Goal: Information Seeking & Learning: Learn about a topic

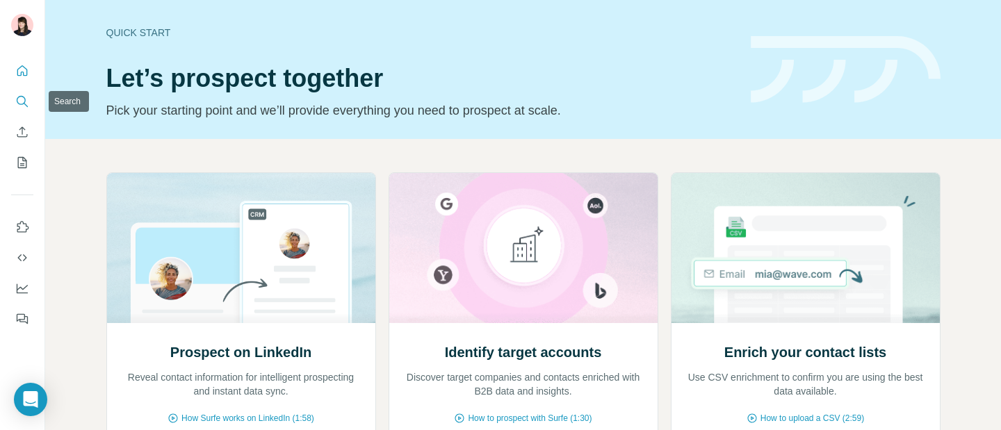
click at [29, 95] on icon "Search" at bounding box center [22, 102] width 14 height 14
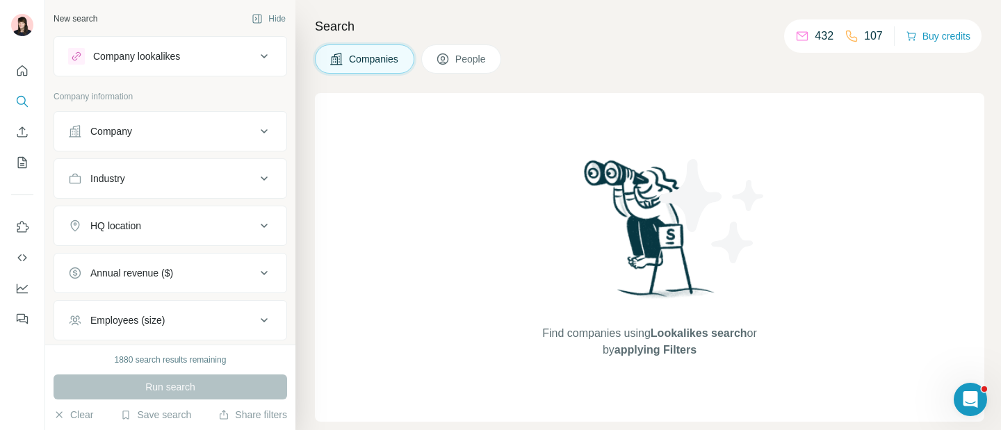
scroll to position [3, 0]
click at [149, 138] on button "Company" at bounding box center [170, 127] width 232 height 33
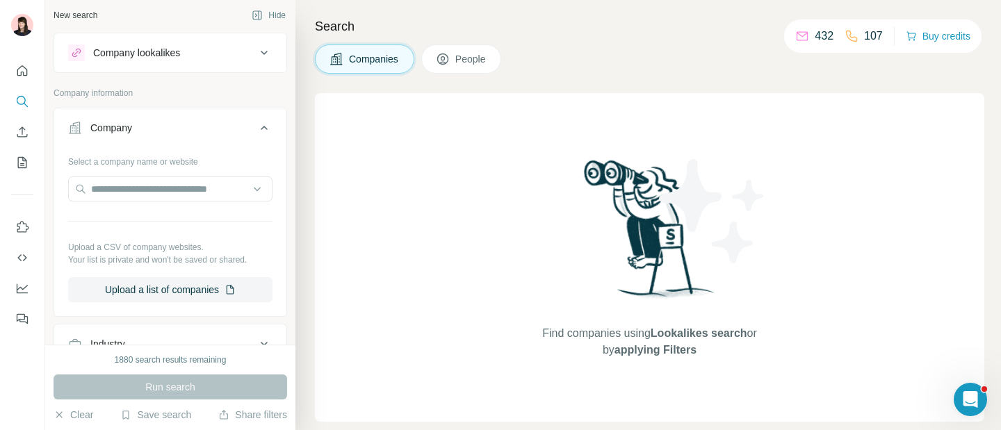
scroll to position [19, 0]
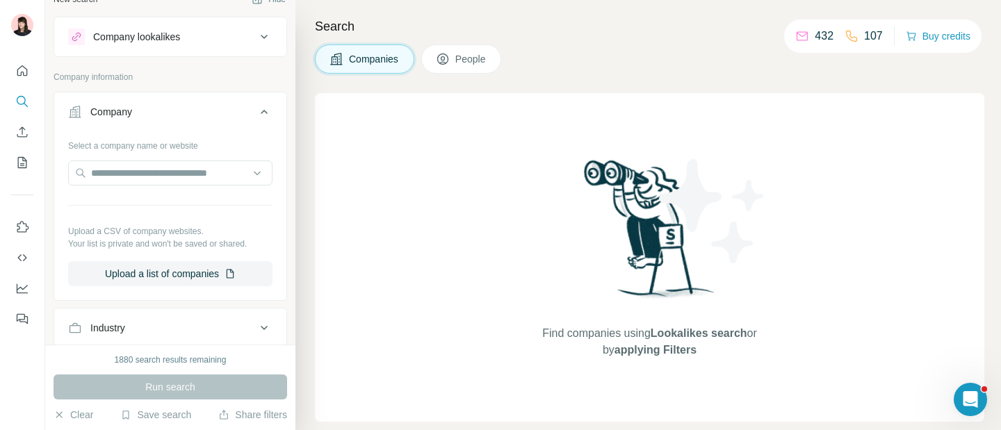
click at [256, 113] on icon at bounding box center [264, 112] width 17 height 17
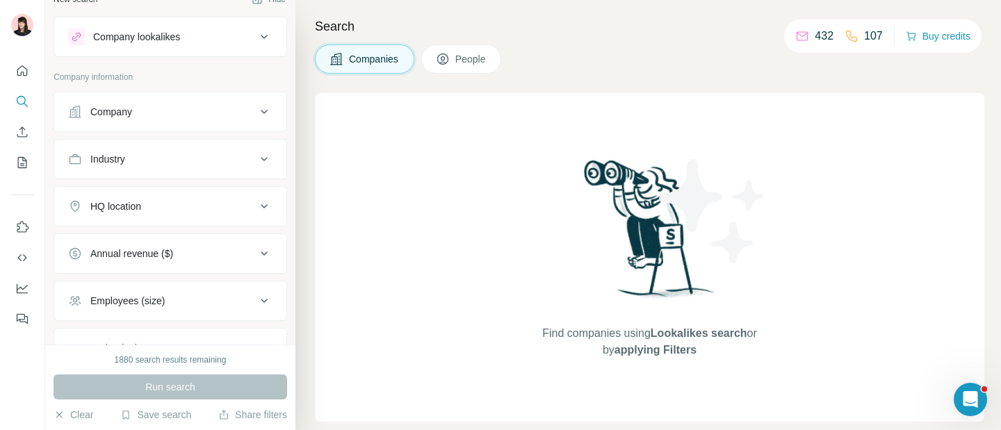
scroll to position [0, 0]
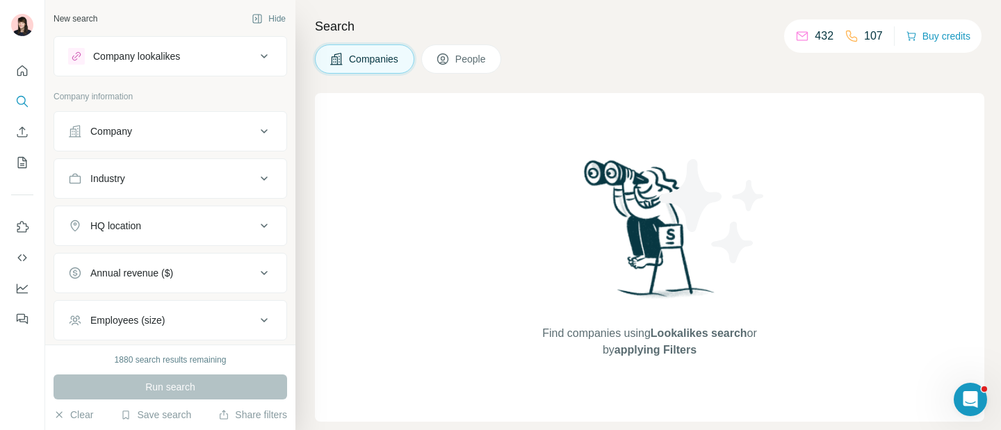
click at [177, 67] on button "Company lookalikes" at bounding box center [170, 56] width 232 height 33
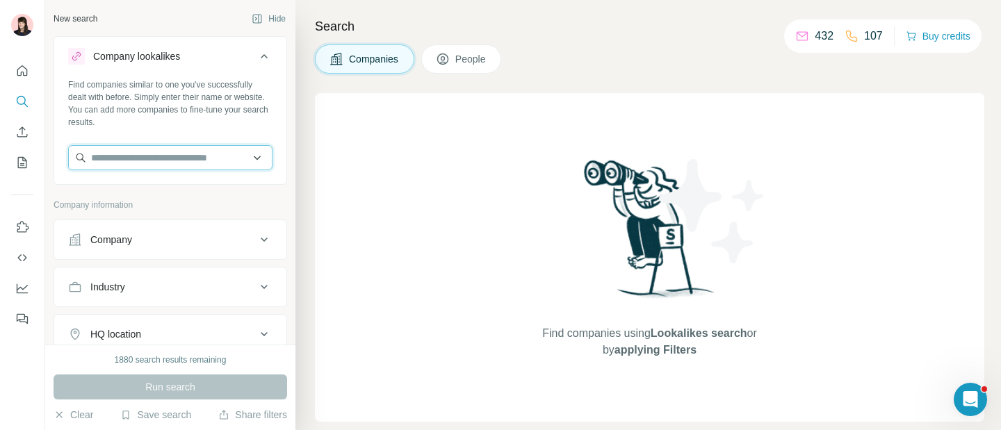
click at [168, 154] on input "text" at bounding box center [170, 157] width 204 height 25
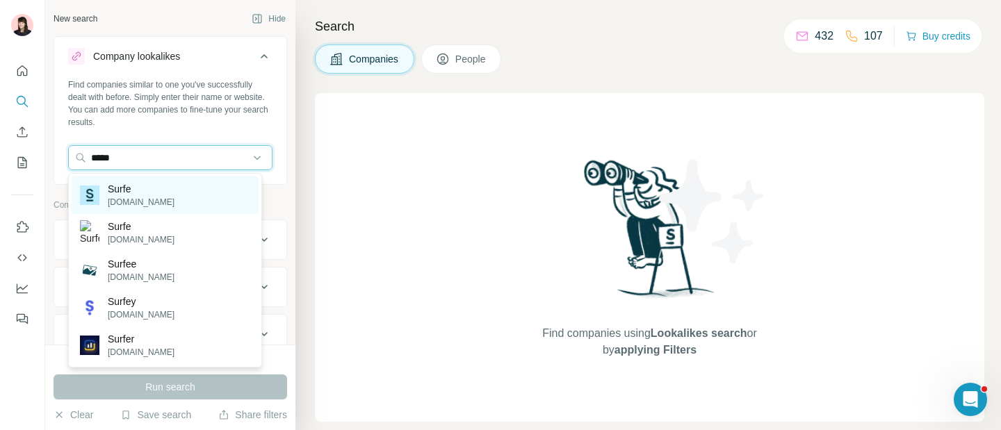
type input "*****"
click at [185, 193] on div "Surfe [DOMAIN_NAME]" at bounding box center [165, 196] width 187 height 38
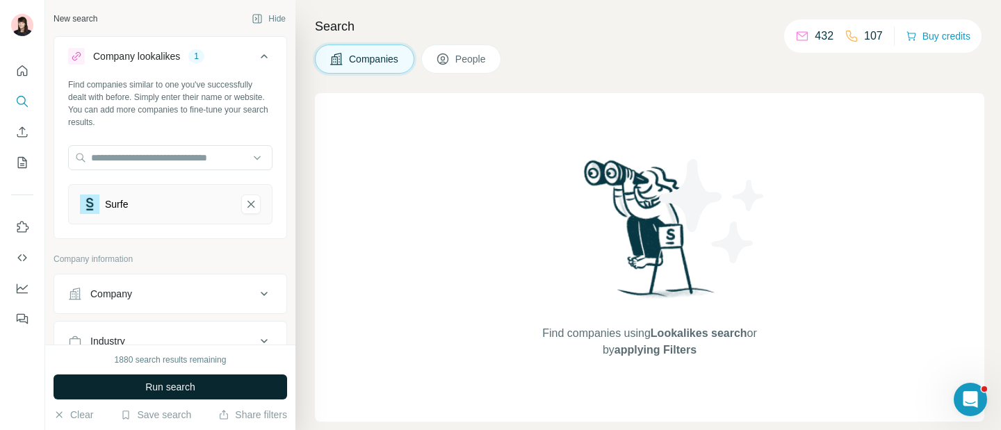
click at [179, 384] on span "Run search" at bounding box center [170, 387] width 50 height 14
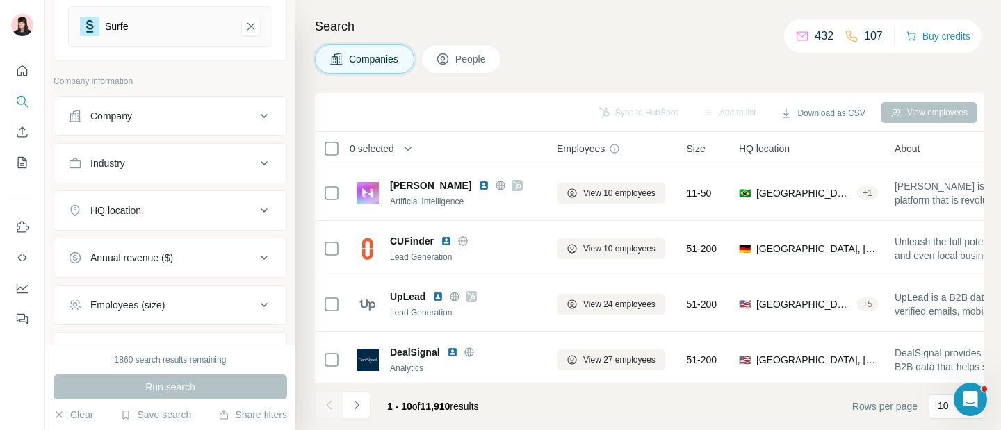
scroll to position [187, 0]
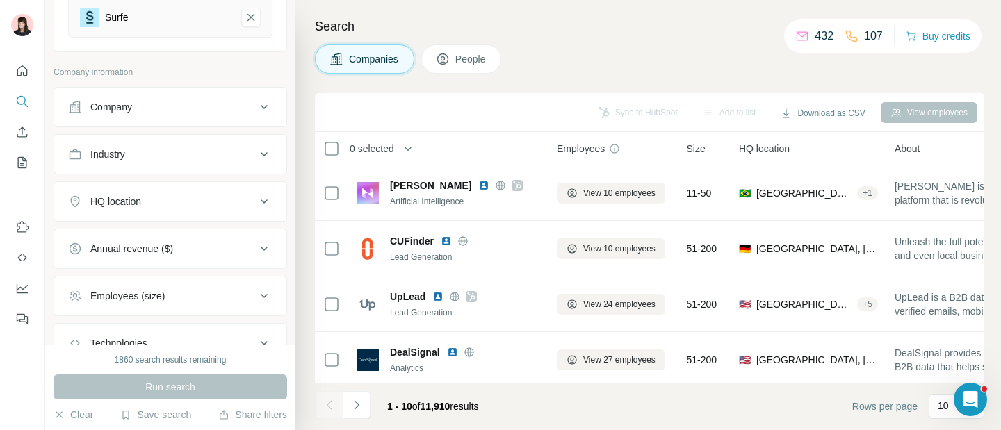
click at [261, 200] on icon at bounding box center [264, 202] width 7 height 4
click at [195, 235] on input "text" at bounding box center [170, 236] width 204 height 25
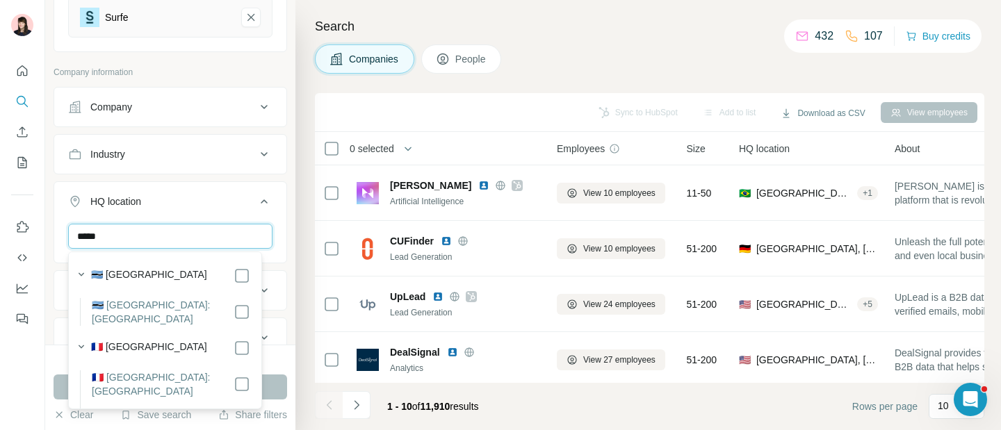
type input "*****"
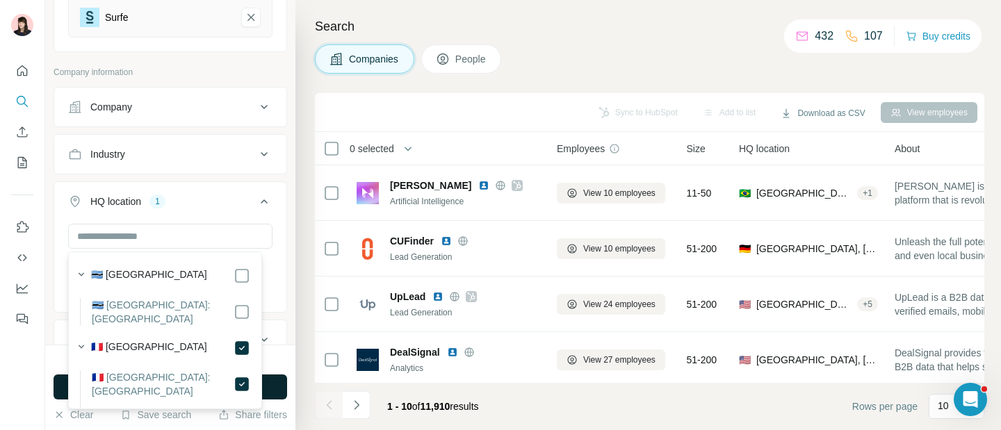
click at [282, 382] on button "Run search" at bounding box center [171, 387] width 234 height 25
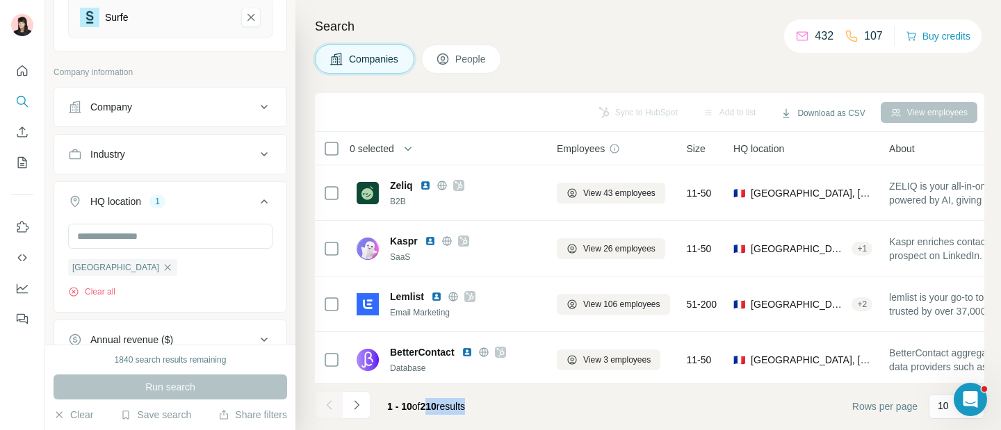
drag, startPoint x: 425, startPoint y: 406, endPoint x: 496, endPoint y: 406, distance: 70.9
click at [496, 406] on footer "1 - 10 of 210 results Rows per page 10" at bounding box center [649, 406] width 669 height 47
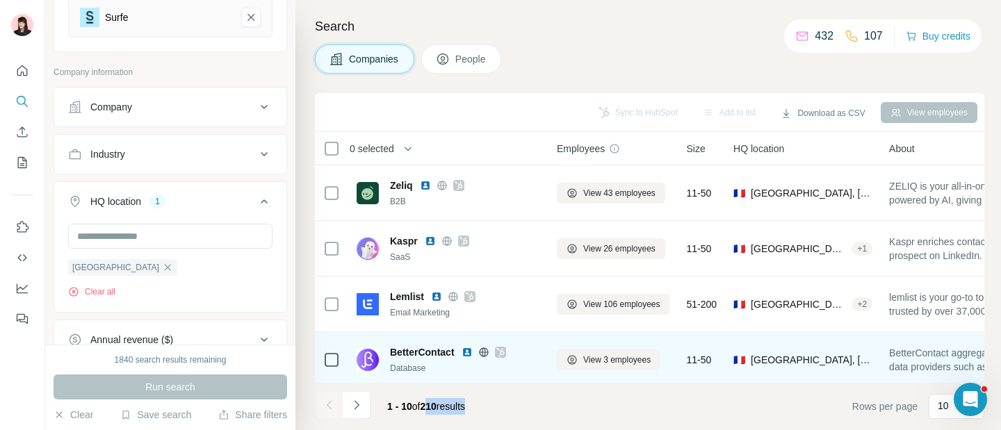
scroll to position [1, 0]
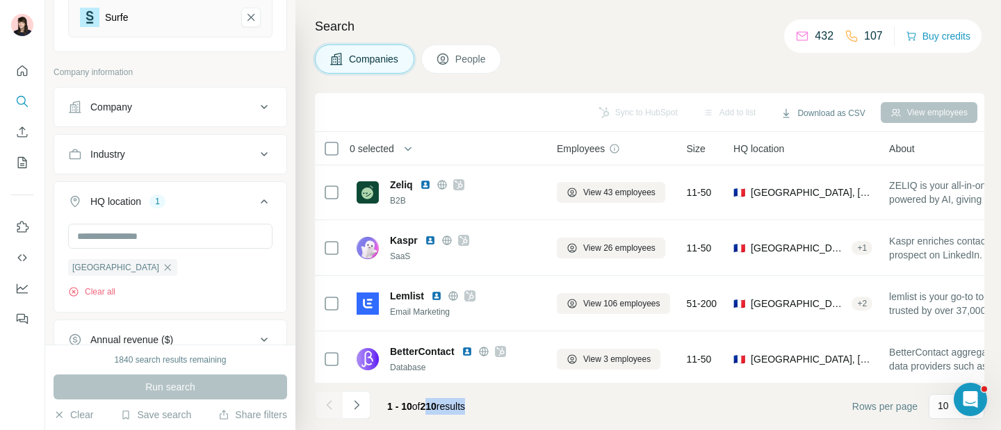
click at [472, 60] on span "People" at bounding box center [471, 59] width 32 height 14
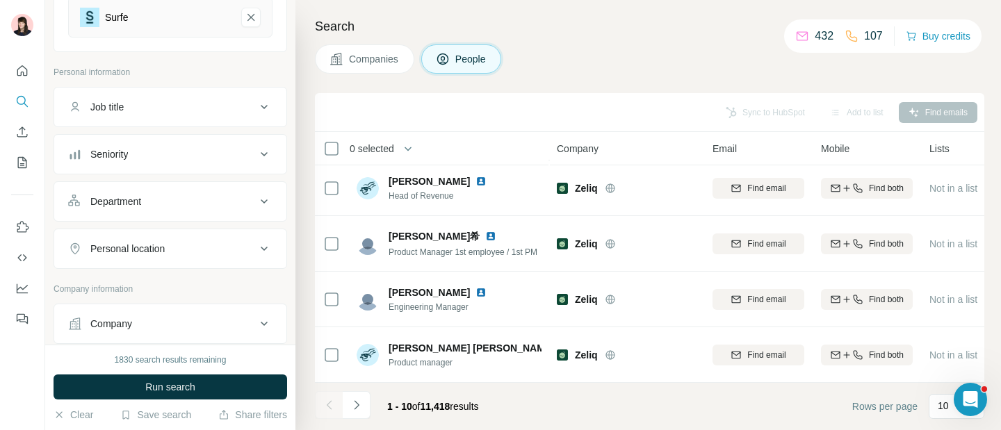
scroll to position [346, 0]
drag, startPoint x: 428, startPoint y: 403, endPoint x: 494, endPoint y: 403, distance: 66.0
click at [490, 403] on div "1 - 10 of 11,418 results" at bounding box center [433, 406] width 114 height 31
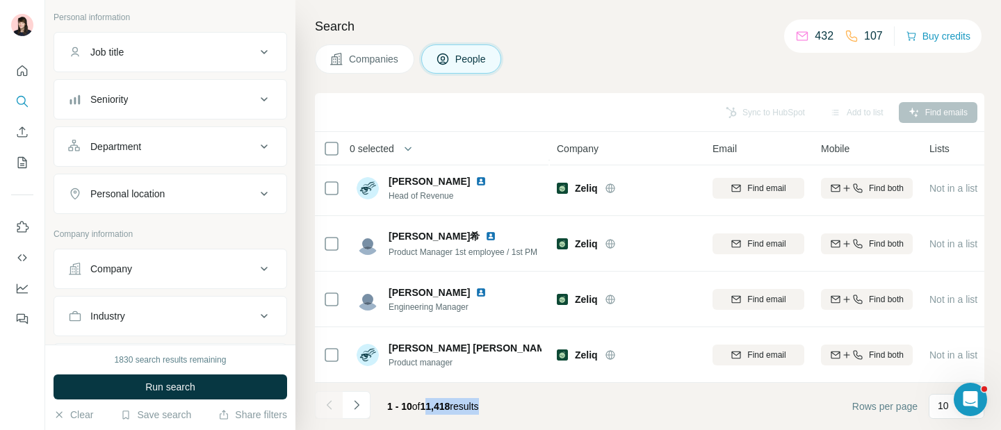
scroll to position [230, 0]
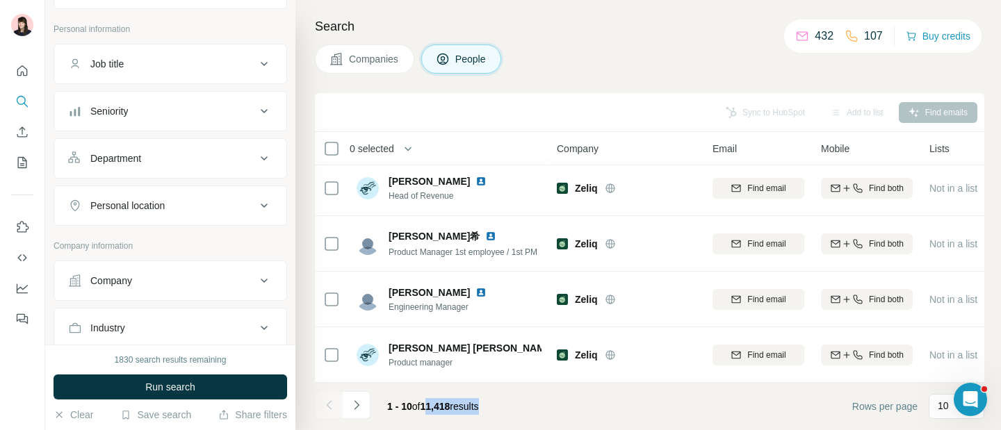
click at [185, 110] on div "Seniority" at bounding box center [162, 111] width 188 height 14
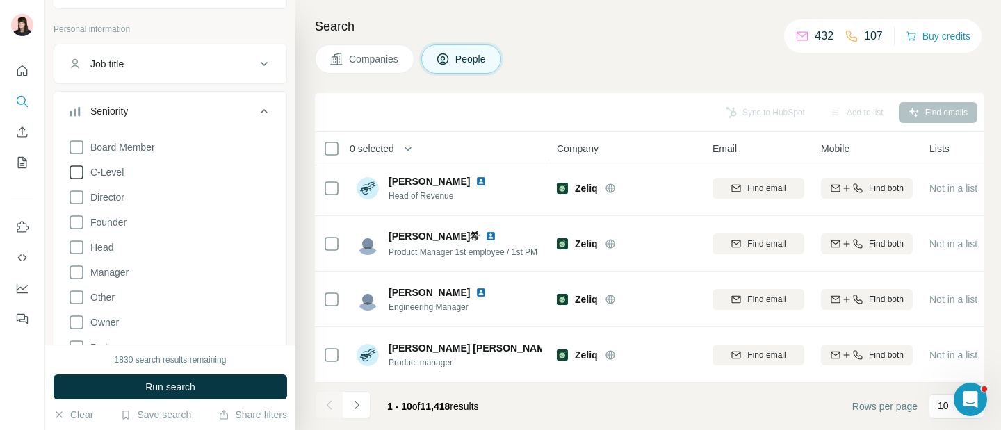
click at [112, 164] on label "C-Level" at bounding box center [96, 172] width 56 height 17
click at [150, 396] on button "Run search" at bounding box center [171, 387] width 234 height 25
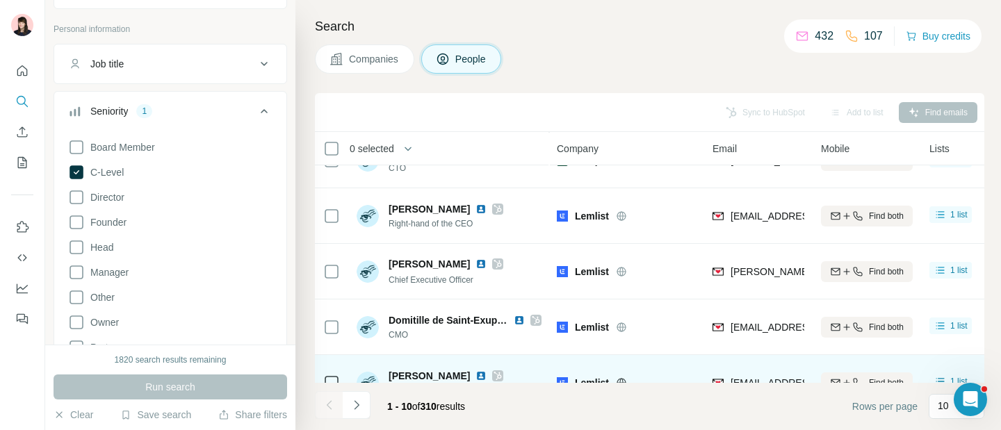
scroll to position [243, 0]
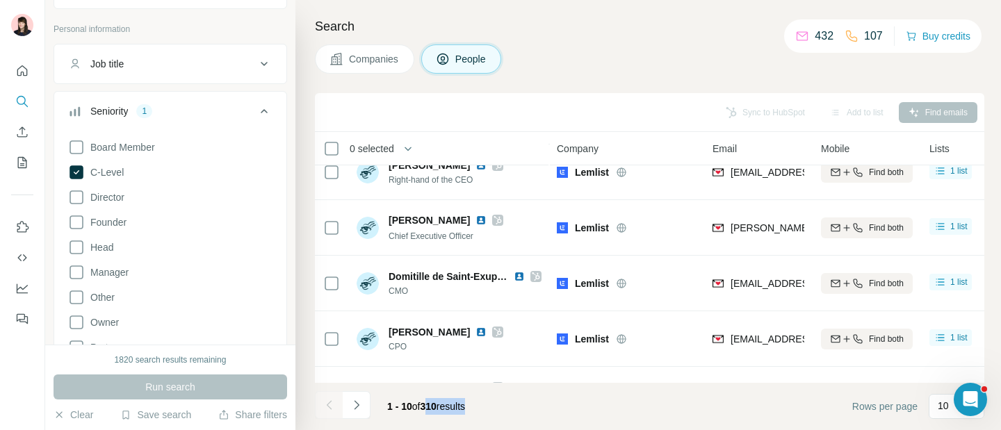
drag, startPoint x: 426, startPoint y: 405, endPoint x: 486, endPoint y: 405, distance: 59.8
click at [476, 404] on div "1 - 10 of 310 results" at bounding box center [426, 406] width 100 height 31
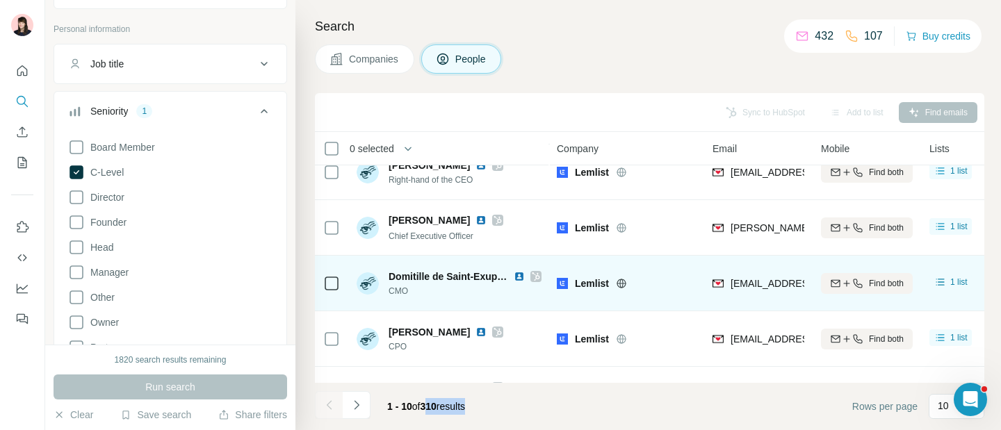
scroll to position [0, 0]
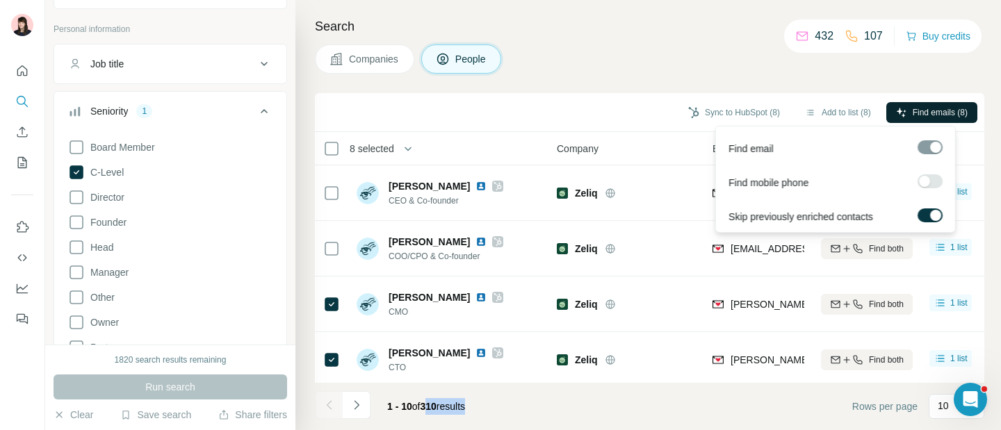
click at [934, 118] on button "Find emails (8)" at bounding box center [931, 112] width 91 height 21
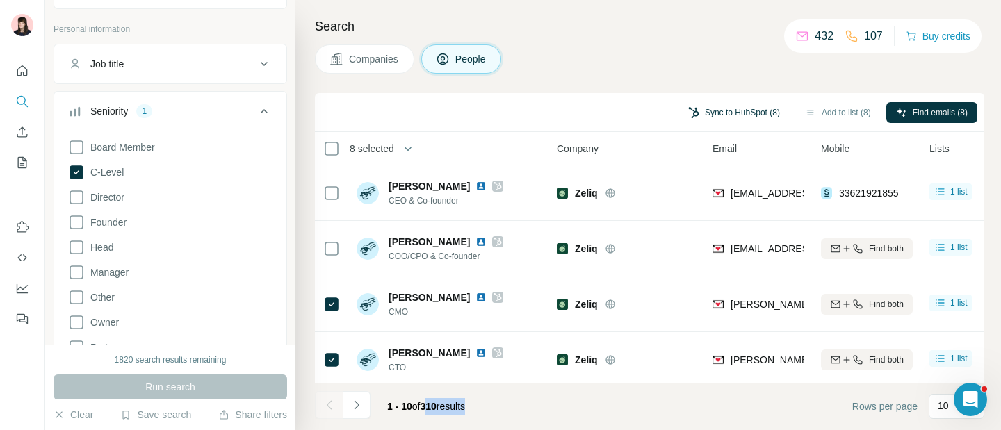
click at [729, 114] on button "Sync to HubSpot (8)" at bounding box center [733, 112] width 111 height 21
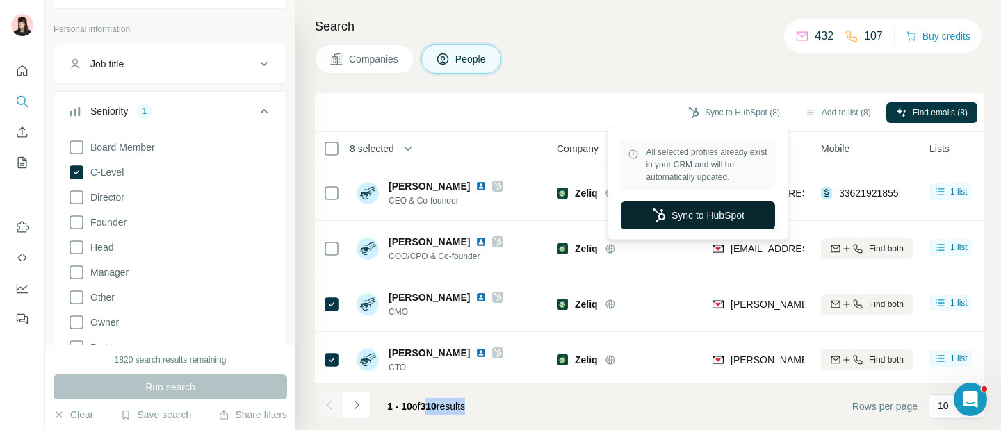
click at [722, 217] on button "Sync to HubSpot" at bounding box center [698, 216] width 154 height 28
